Goal: Find specific page/section: Find specific page/section

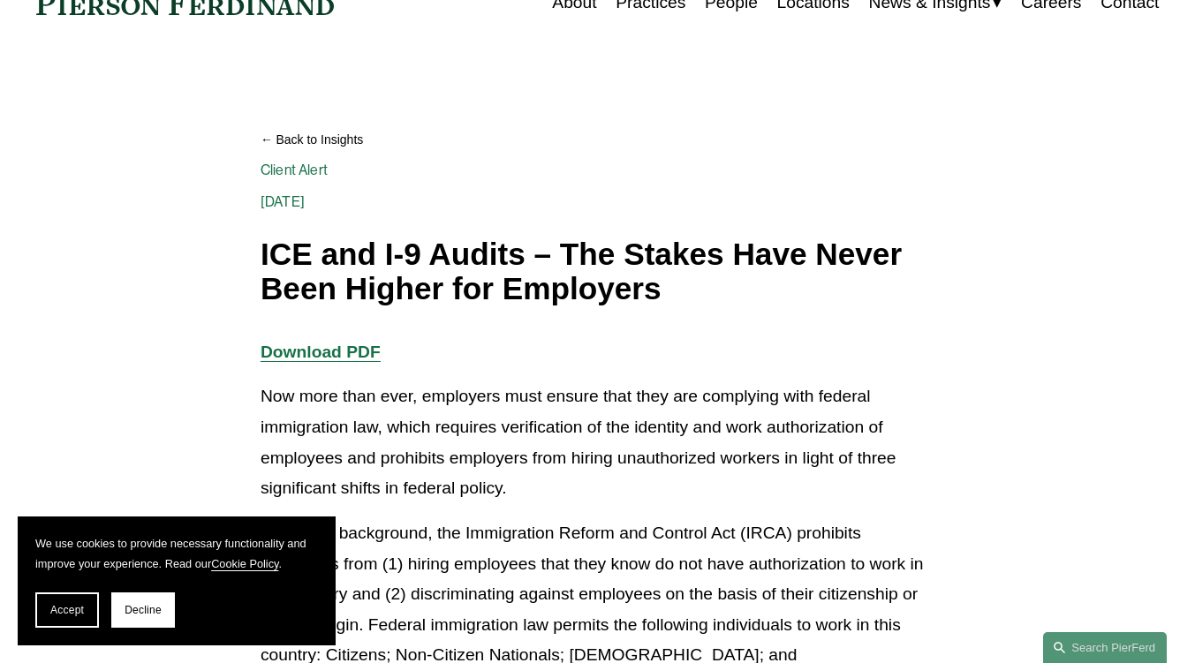
scroll to position [177, 0]
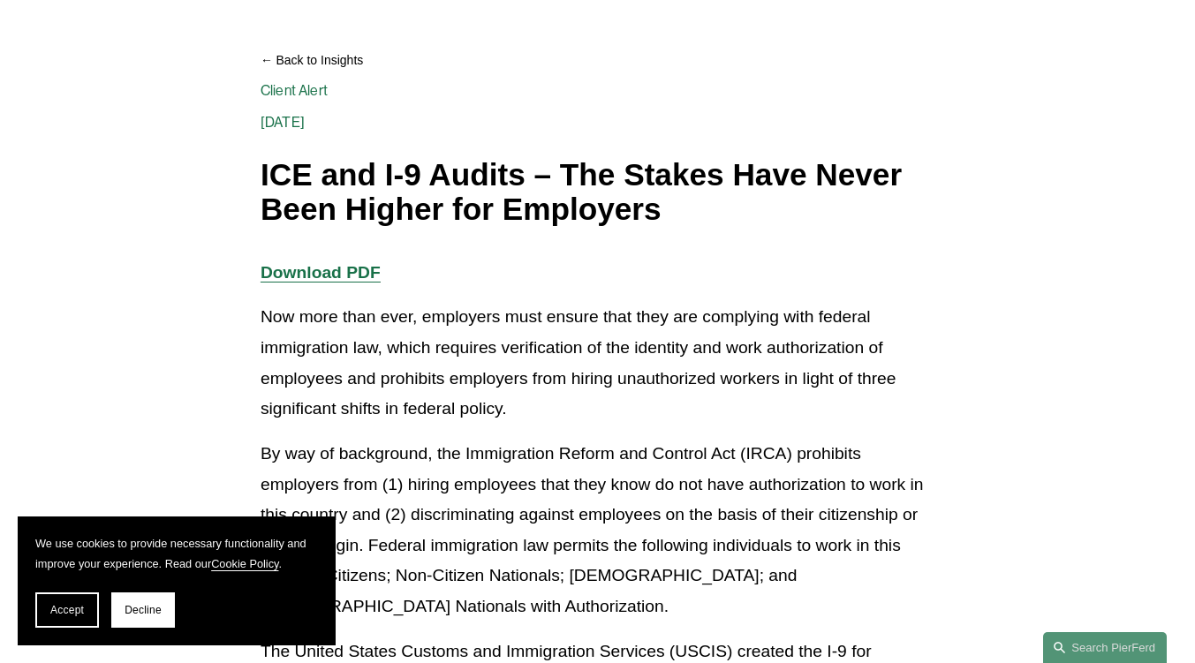
click at [154, 613] on span "Decline" at bounding box center [143, 610] width 37 height 12
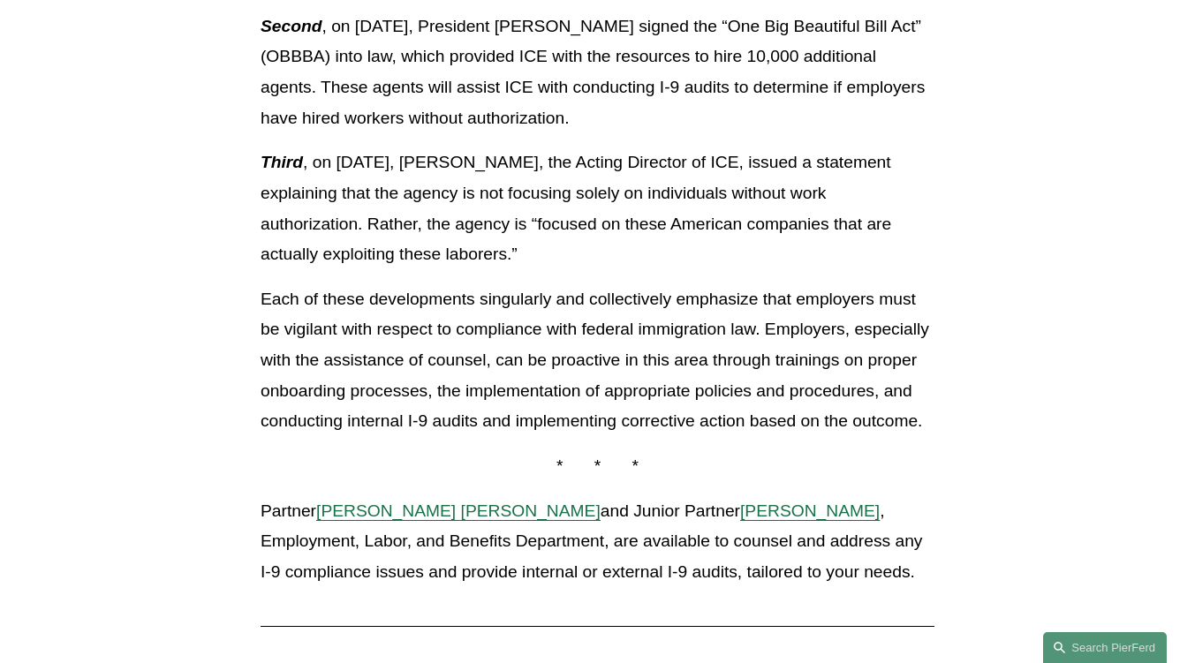
scroll to position [1767, 0]
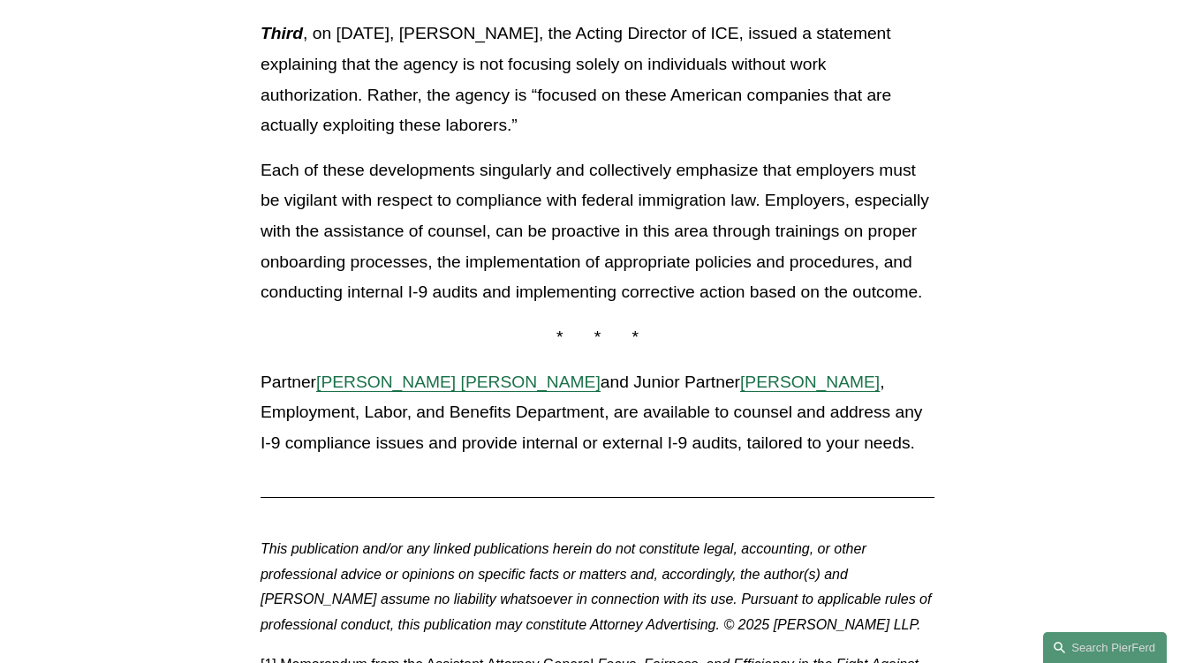
click at [413, 389] on span "[PERSON_NAME] [PERSON_NAME]" at bounding box center [458, 382] width 284 height 19
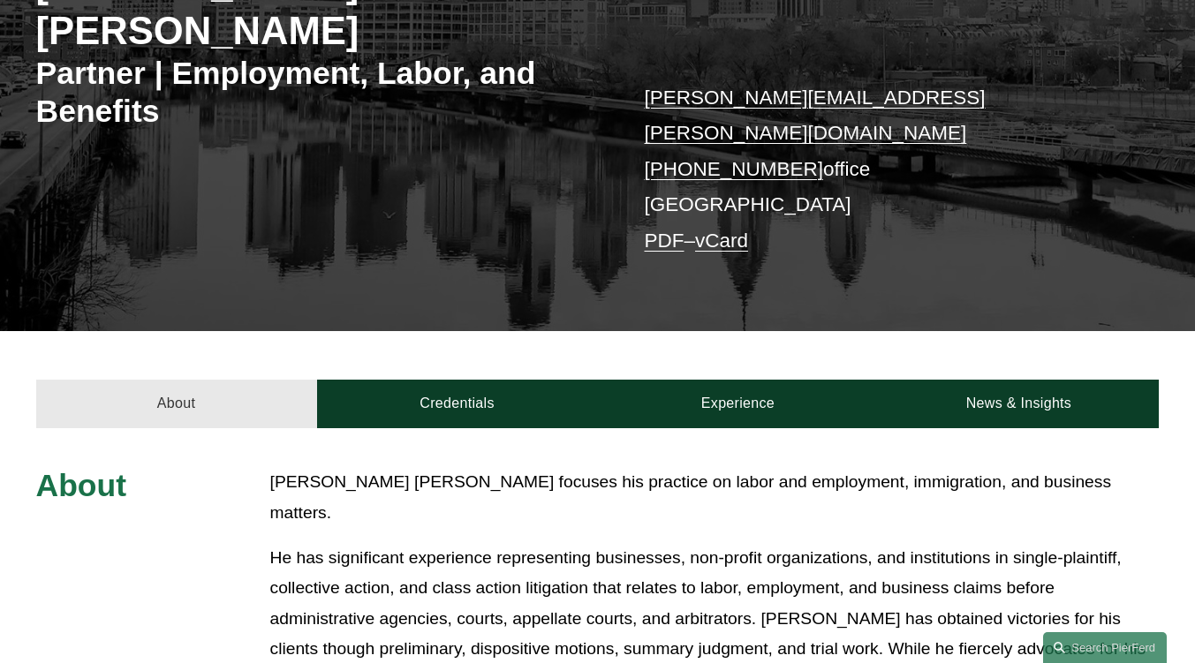
scroll to position [353, 0]
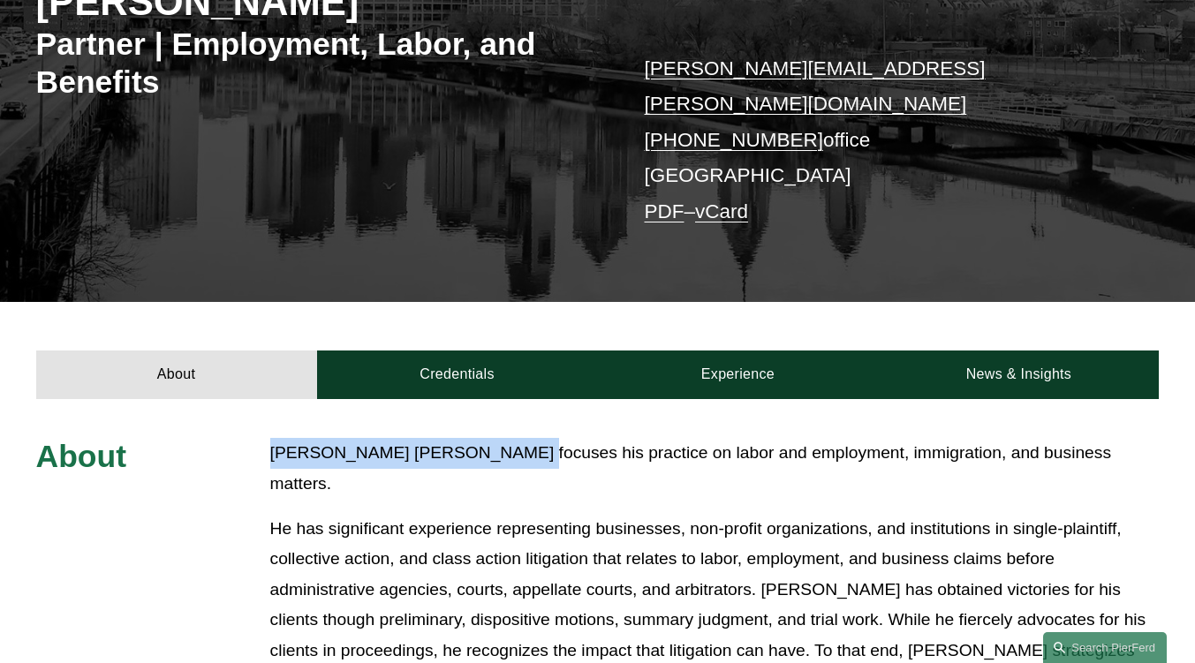
drag, startPoint x: 496, startPoint y: 429, endPoint x: 276, endPoint y: 425, distance: 220.0
click at [276, 438] on p "[PERSON_NAME] [PERSON_NAME] focuses his practice on labor and employment, immig…" at bounding box center [714, 468] width 889 height 61
copy p "[PERSON_NAME] [PERSON_NAME]"
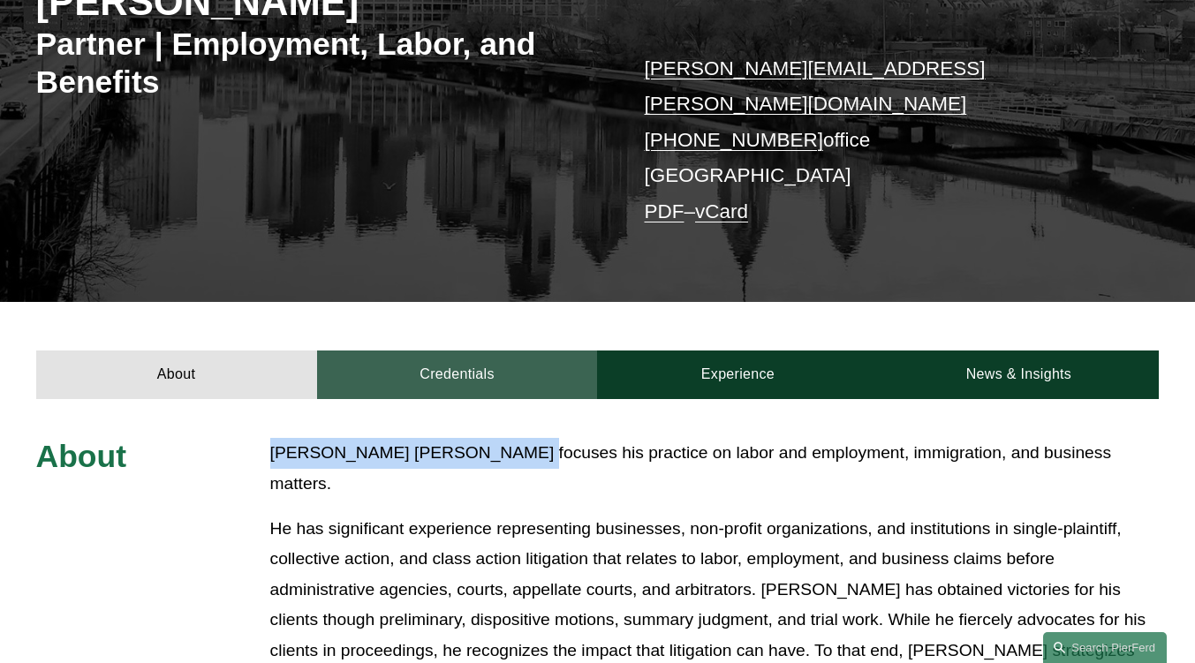
click at [473, 356] on link "Credentials" at bounding box center [457, 375] width 281 height 49
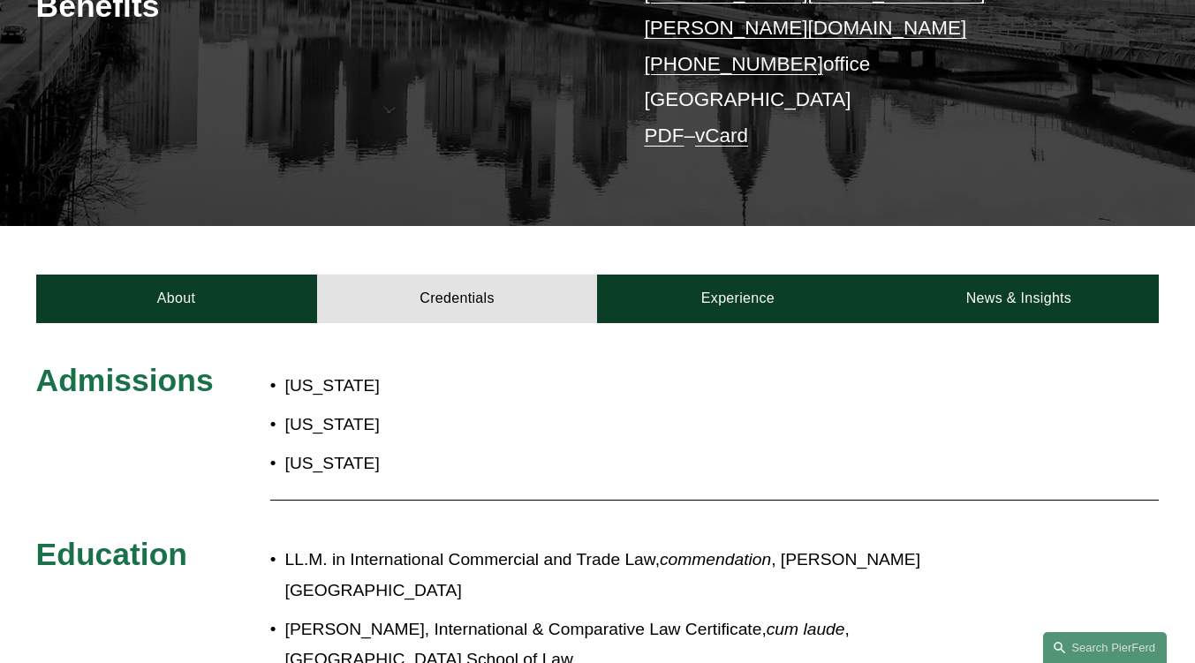
scroll to position [530, 0]
